Goal: Task Accomplishment & Management: Use online tool/utility

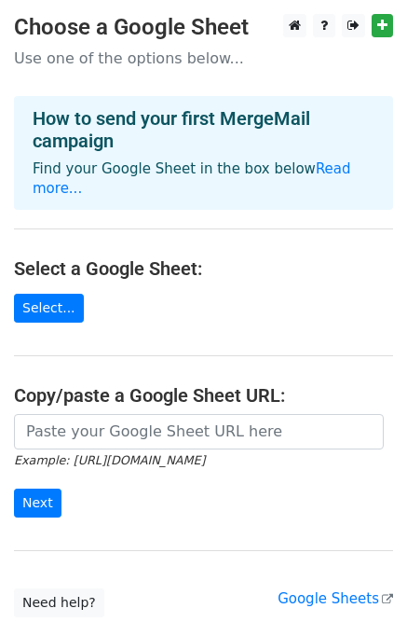
click at [197, 306] on main "Choose a Google Sheet Use one of the options below... How to send your first Me…" at bounding box center [203, 315] width 407 height 603
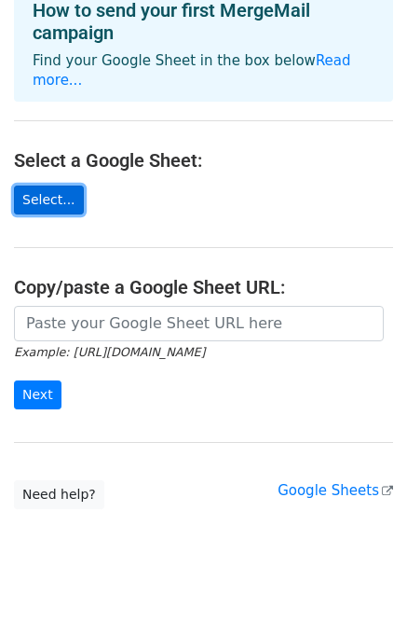
click at [60, 186] on link "Select..." at bounding box center [49, 200] width 70 height 29
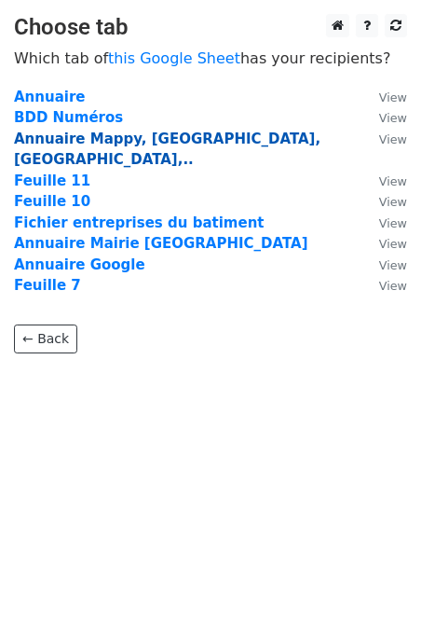
click at [69, 140] on strong "Annuaire Mappy, [GEOGRAPHIC_DATA], [GEOGRAPHIC_DATA],.." at bounding box center [167, 150] width 307 height 38
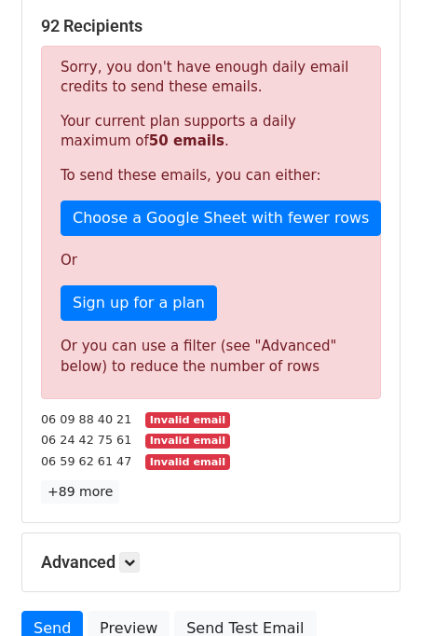
scroll to position [523, 0]
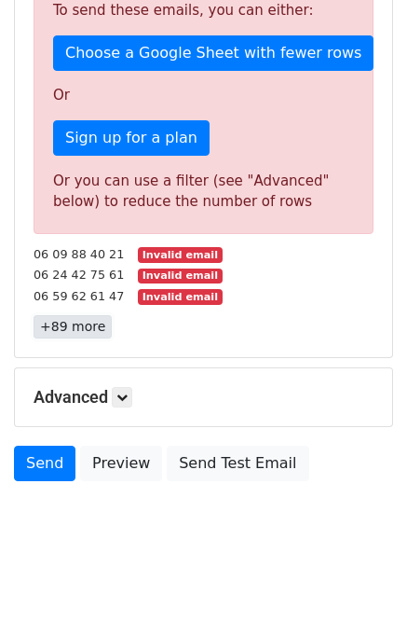
click at [62, 328] on link "+89 more" at bounding box center [73, 326] width 78 height 23
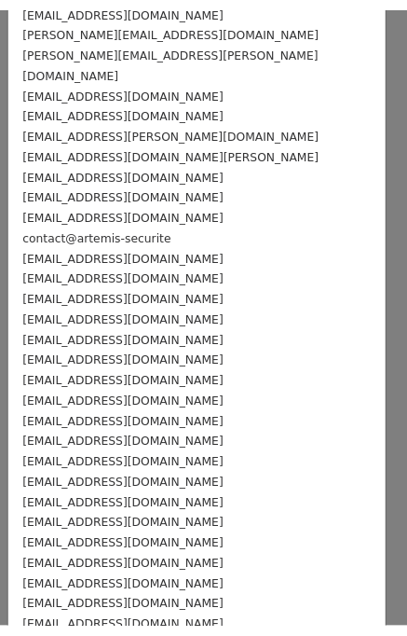
scroll to position [0, 0]
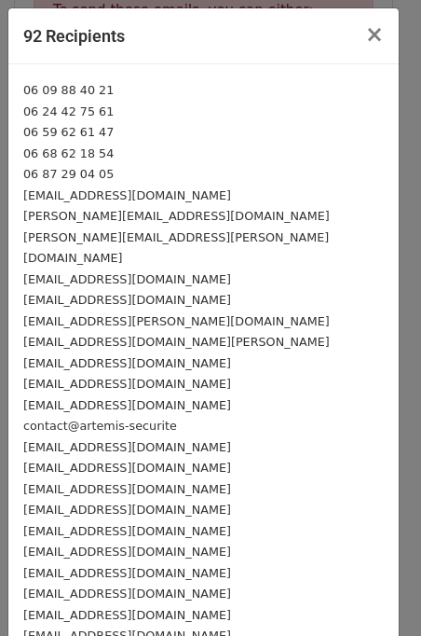
click at [71, 178] on small "06 87 29 04 05" at bounding box center [68, 174] width 90 height 14
click at [97, 173] on small "06 87 29 04 05" at bounding box center [68, 174] width 90 height 14
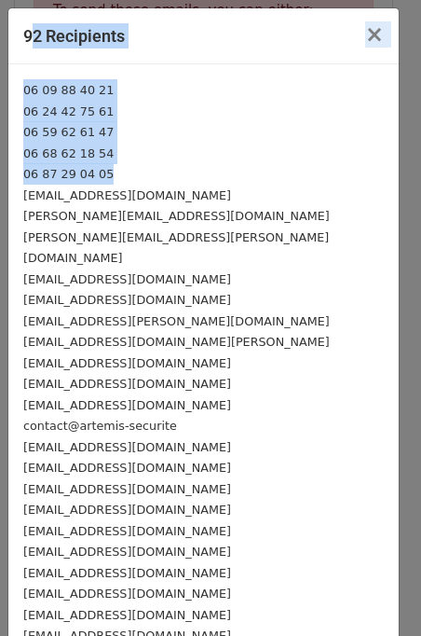
drag, startPoint x: 102, startPoint y: 173, endPoint x: 27, endPoint y: 62, distance: 134.5
click at [373, 28] on button "×" at bounding box center [375, 34] width 48 height 52
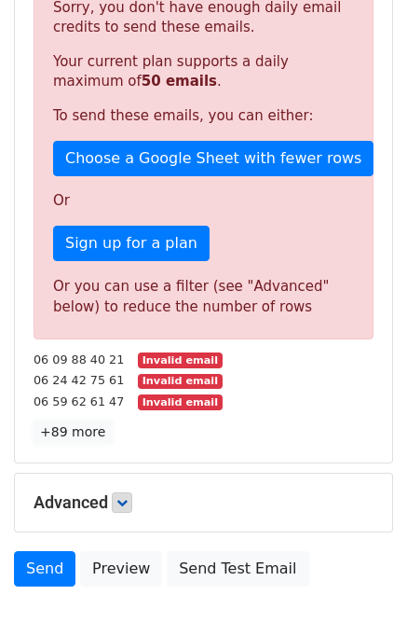
scroll to position [523, 0]
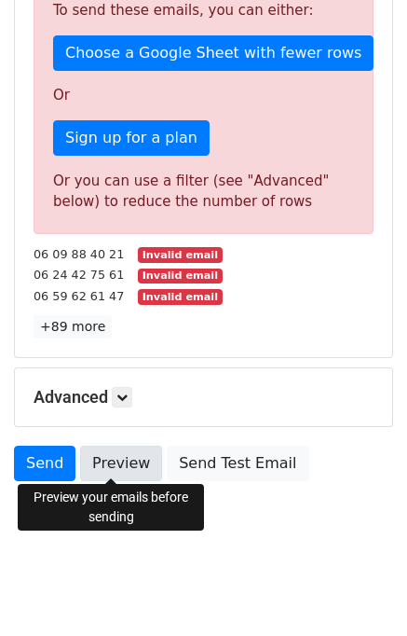
click at [112, 450] on link "Preview" at bounding box center [121, 463] width 82 height 35
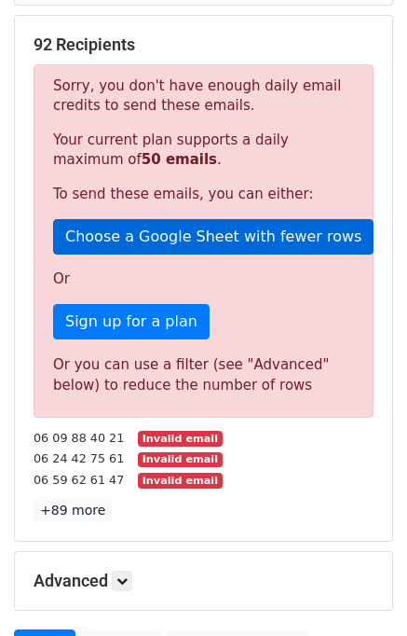
scroll to position [0, 0]
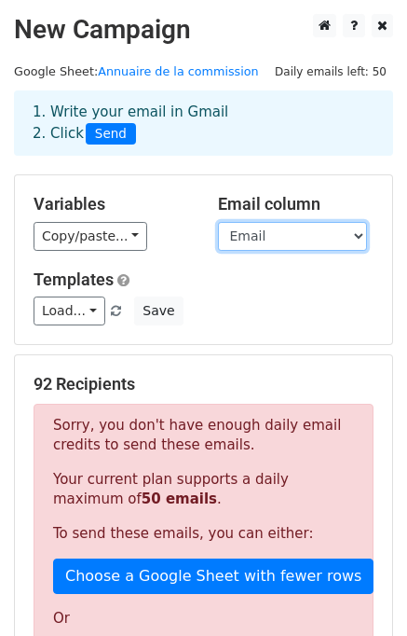
click at [265, 222] on select "Nom de l'entreprise Activité Contact Nom Prénom Email Numéro Adresse" at bounding box center [292, 236] width 149 height 29
click at [218, 222] on select "Nom de l'entreprise Activité Contact Nom Prénom Email Numéro Adresse" at bounding box center [292, 236] width 149 height 29
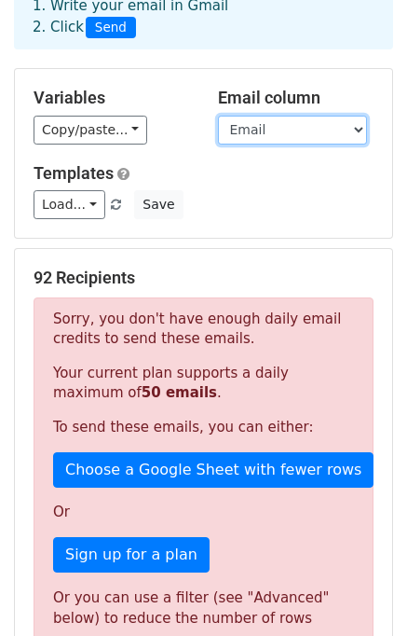
scroll to position [138, 0]
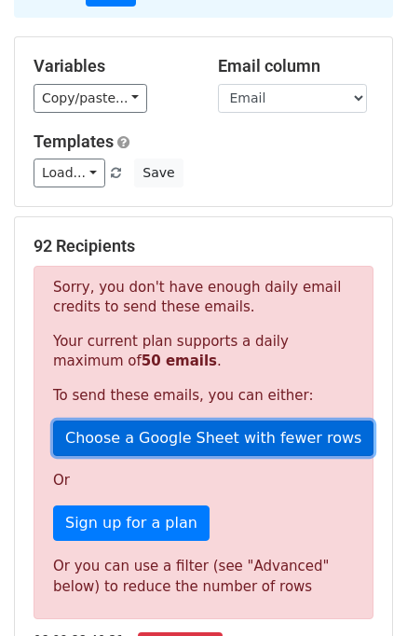
click at [235, 434] on link "Choose a Google Sheet with fewer rows" at bounding box center [213, 437] width 321 height 35
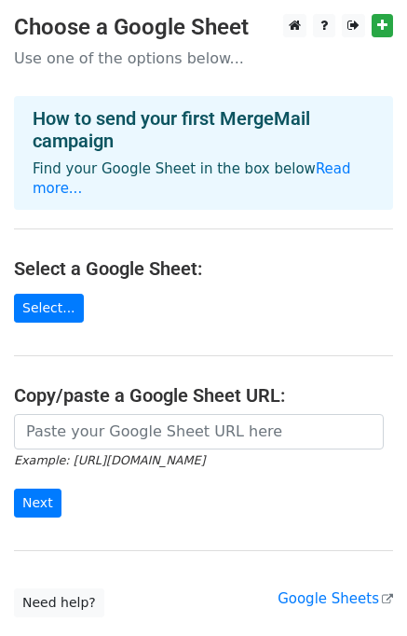
scroll to position [108, 0]
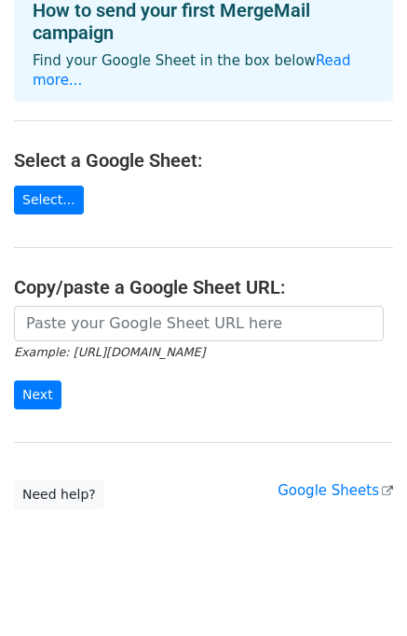
click at [9, 196] on main "Choose a Google Sheet Use one of the options below... How to send your first Me…" at bounding box center [203, 207] width 407 height 603
click at [27, 186] on link "Select..." at bounding box center [49, 200] width 70 height 29
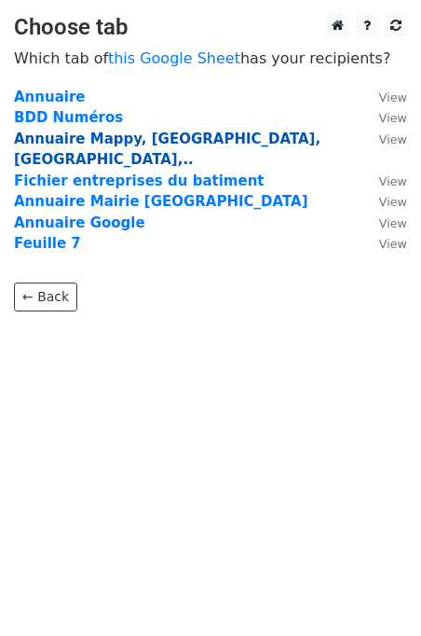
click at [122, 143] on strong "Annuaire Mappy, Mairie, Kompass,.." at bounding box center [167, 150] width 307 height 38
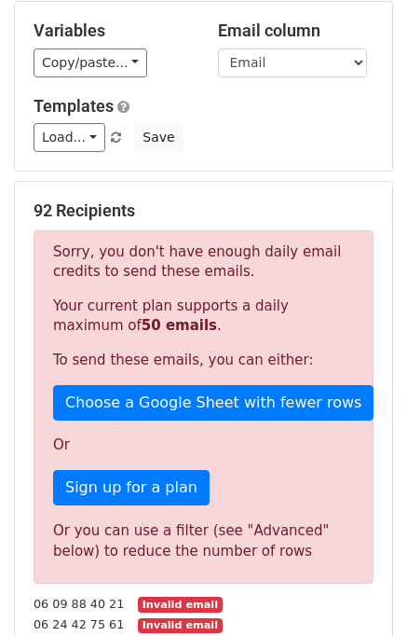
scroll to position [153, 0]
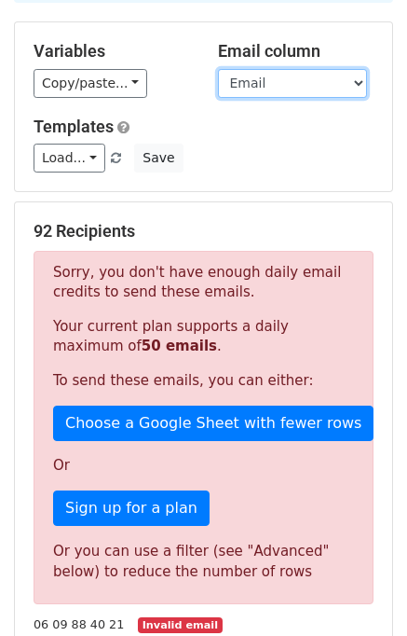
click at [302, 79] on select "Nom de l'entreprise Activité Contact Nom Prénom Email Numéro Adresse" at bounding box center [292, 83] width 149 height 29
click at [246, 76] on select "Nom de l'entreprise Activité Contact Nom Prénom Email Numéro Adresse" at bounding box center [292, 83] width 149 height 29
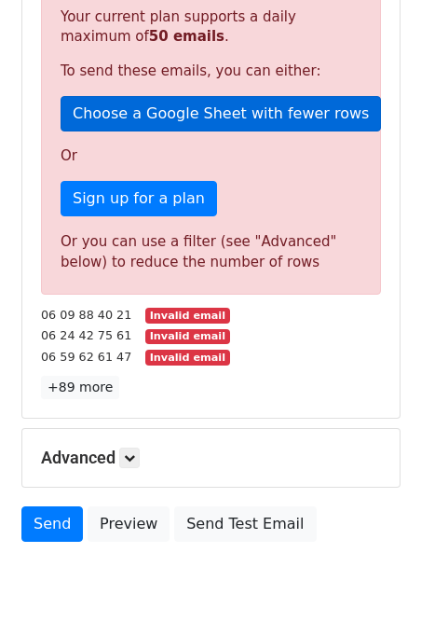
scroll to position [523, 0]
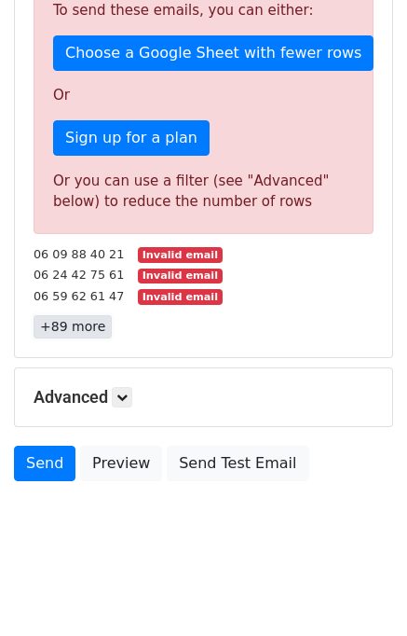
click at [58, 330] on link "+89 more" at bounding box center [73, 326] width 78 height 23
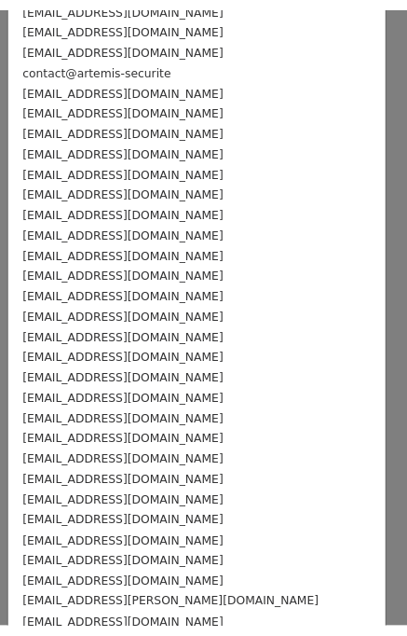
scroll to position [0, 0]
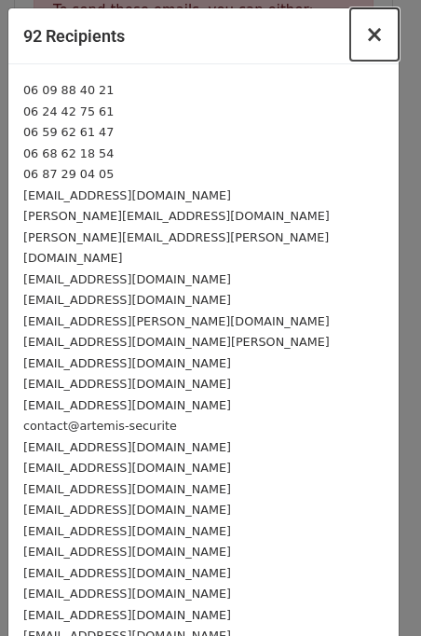
click at [365, 32] on span "×" at bounding box center [374, 34] width 19 height 26
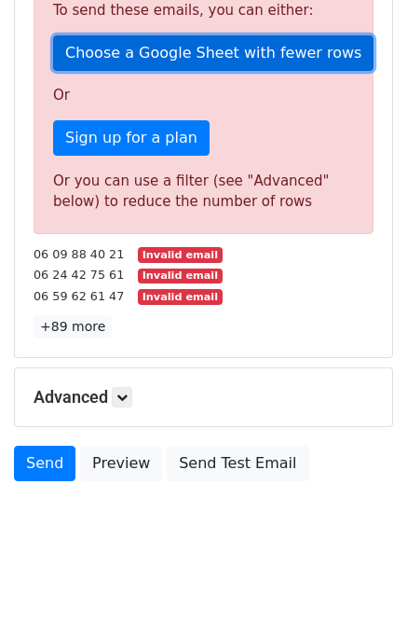
click at [196, 52] on link "Choose a Google Sheet with fewer rows" at bounding box center [213, 52] width 321 height 35
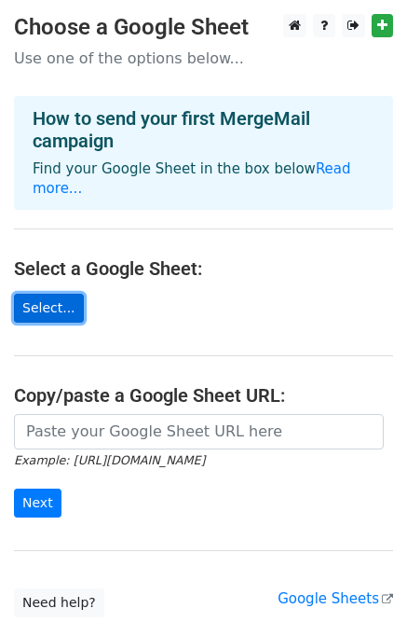
click at [37, 294] on link "Select..." at bounding box center [49, 308] width 70 height 29
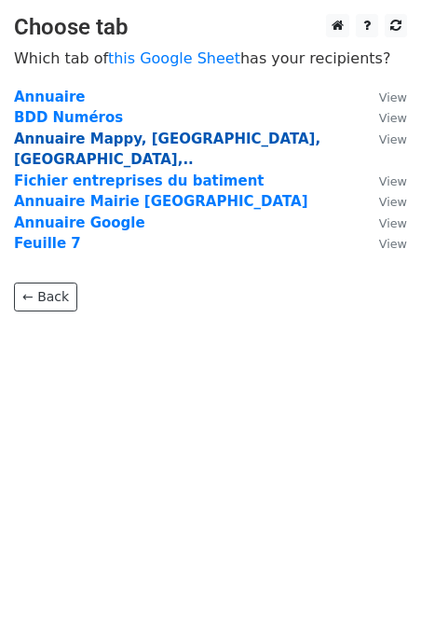
click at [62, 145] on strong "Annuaire Mappy, [GEOGRAPHIC_DATA], [GEOGRAPHIC_DATA],.." at bounding box center [167, 150] width 307 height 38
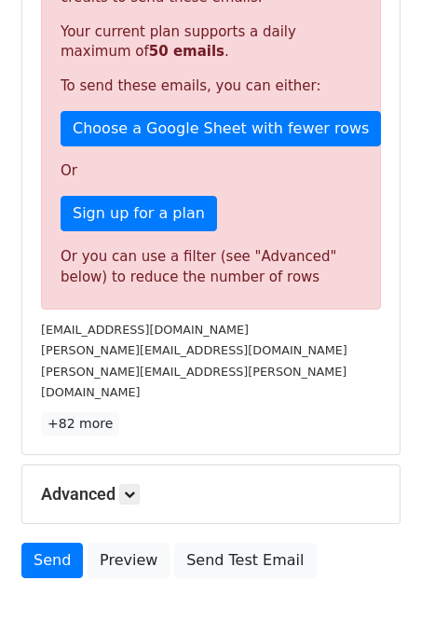
scroll to position [448, 0]
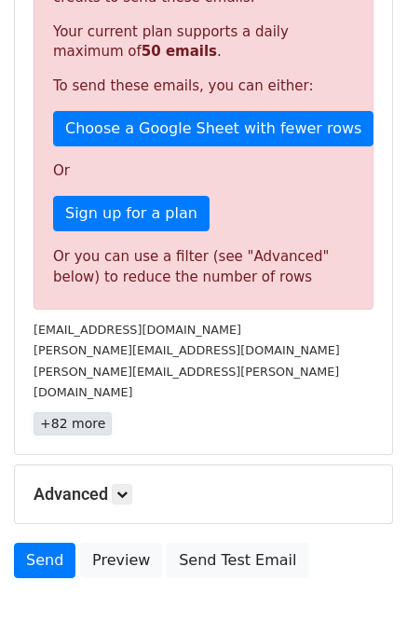
click at [63, 412] on link "+82 more" at bounding box center [73, 423] width 78 height 23
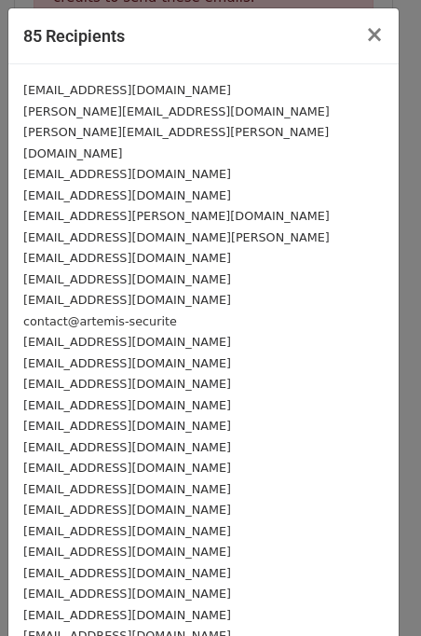
scroll to position [1314, 0]
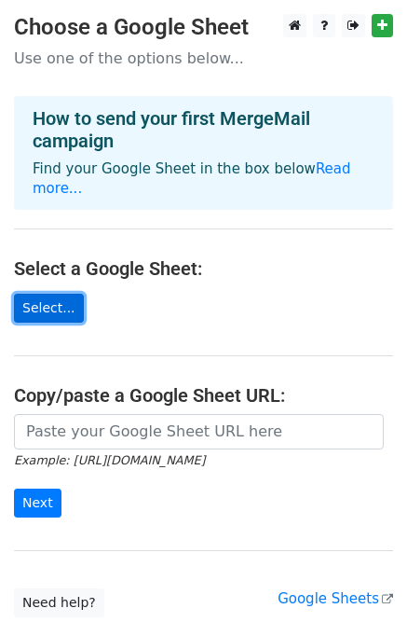
click at [43, 295] on link "Select..." at bounding box center [49, 308] width 70 height 29
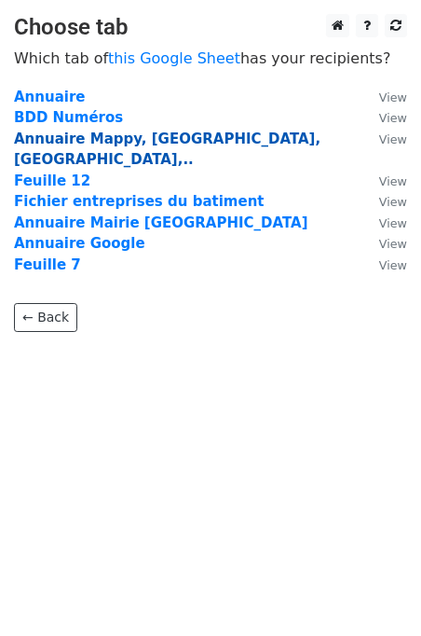
click at [57, 132] on strong "Annuaire Mappy, [GEOGRAPHIC_DATA], [GEOGRAPHIC_DATA],.." at bounding box center [167, 150] width 307 height 38
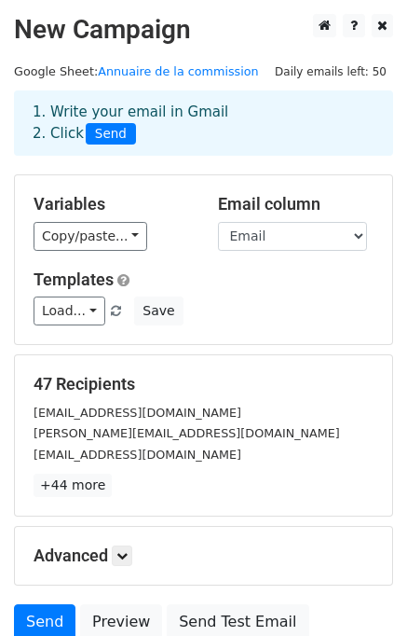
scroll to position [160, 0]
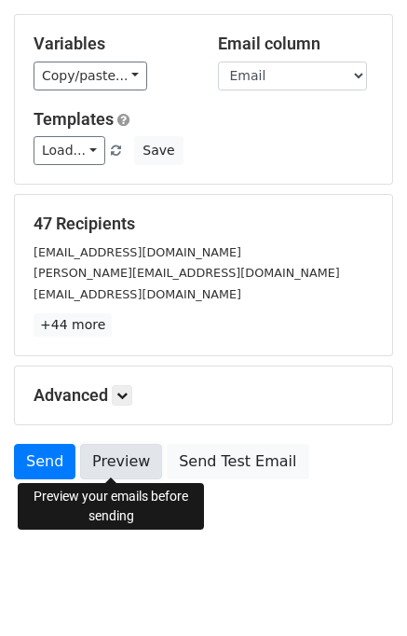
click at [132, 457] on link "Preview" at bounding box center [121, 461] width 82 height 35
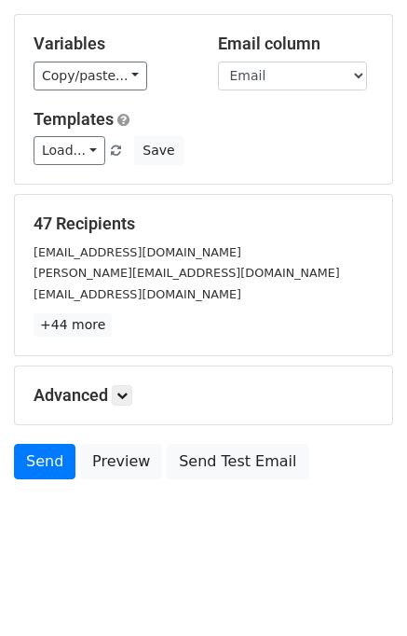
click at [231, 180] on div "Variables Copy/paste... {{Nom de l'entreprise }} {{Activité}} {{Contact}} {{Nom…" at bounding box center [204, 99] width 378 height 169
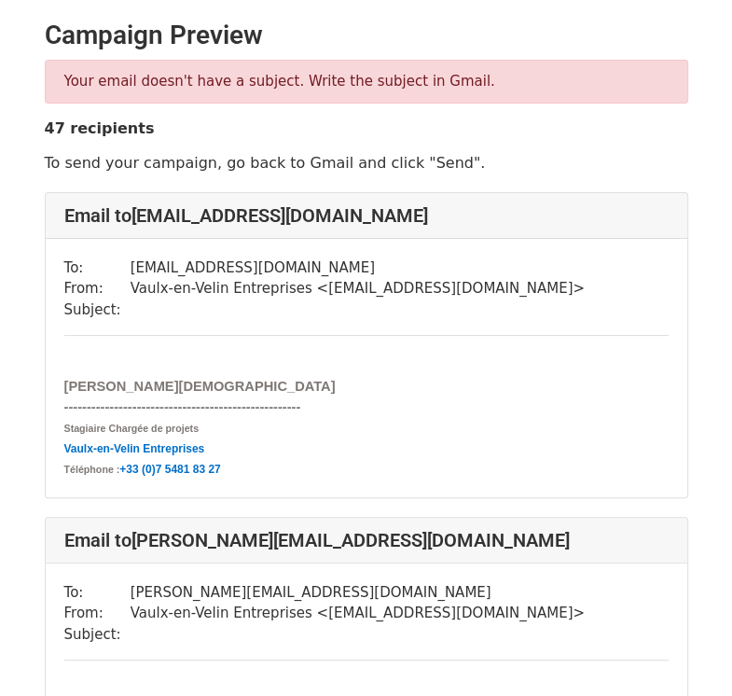
click at [173, 332] on div "To: accueil@ttbfacades.fr From: Vaulx-en-Velin Entreprises < stagiairesvve@gmai…" at bounding box center [366, 368] width 641 height 258
click at [144, 363] on div at bounding box center [366, 364] width 604 height 21
click at [131, 318] on td at bounding box center [358, 309] width 454 height 21
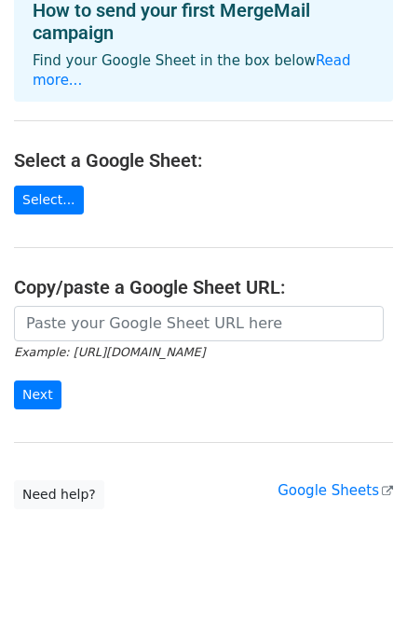
scroll to position [21, 0]
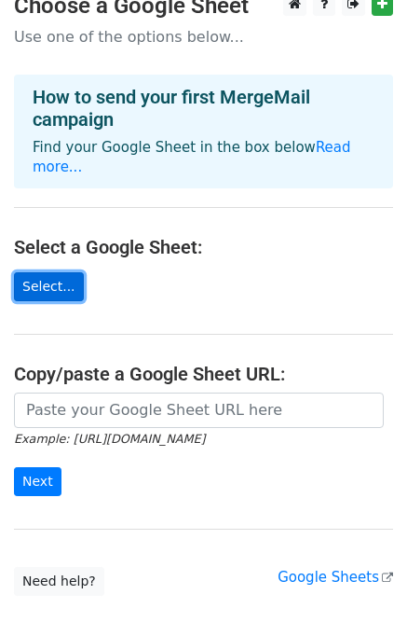
click at [56, 278] on link "Select..." at bounding box center [49, 286] width 70 height 29
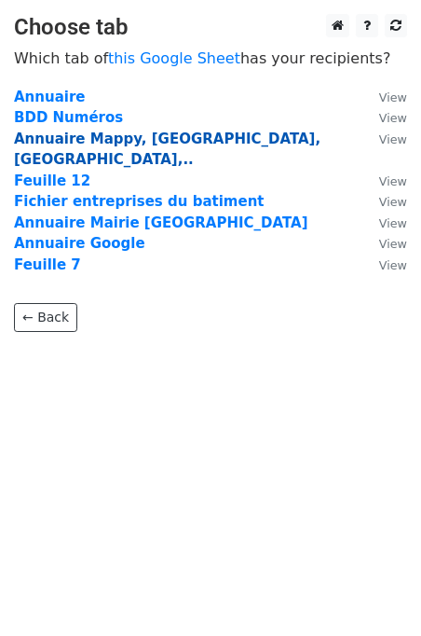
click at [62, 131] on strong "Annuaire Mappy, [GEOGRAPHIC_DATA], [GEOGRAPHIC_DATA],.." at bounding box center [167, 150] width 307 height 38
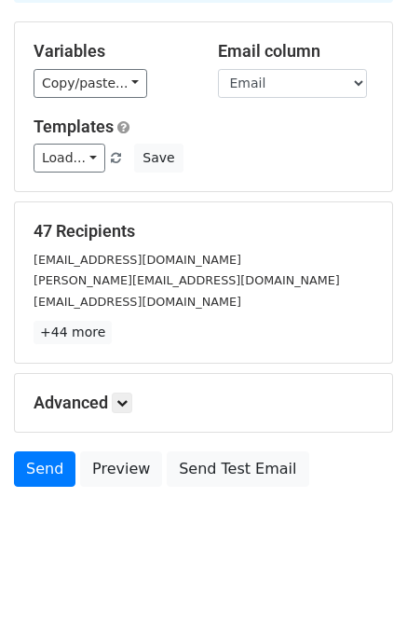
scroll to position [160, 0]
